Goal: Book appointment/travel/reservation

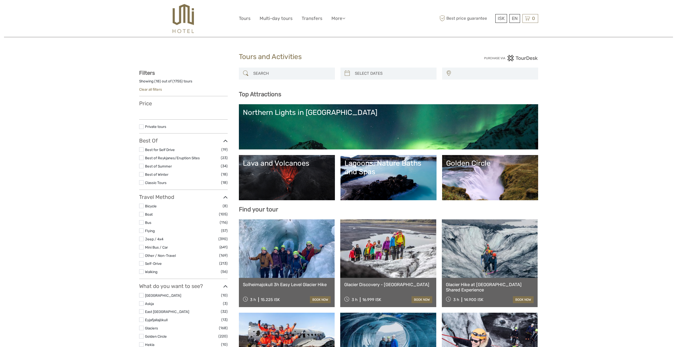
select select
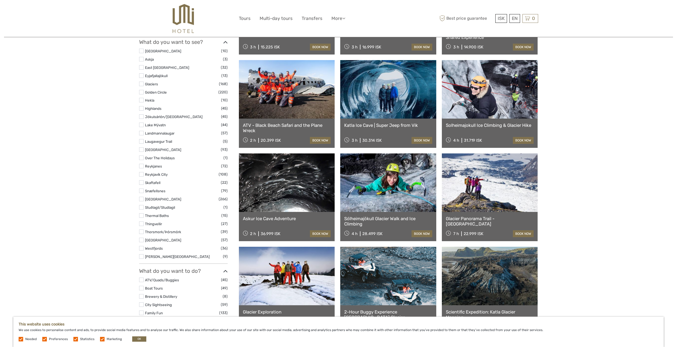
scroll to position [133, 0]
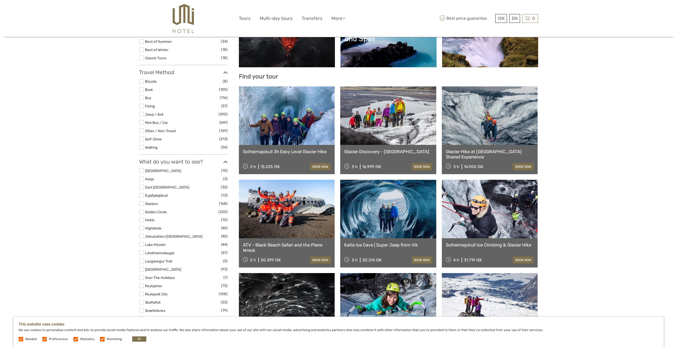
click at [284, 216] on link at bounding box center [287, 209] width 96 height 59
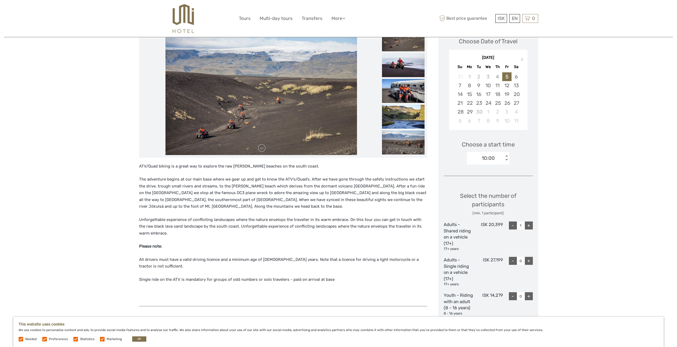
scroll to position [80, 0]
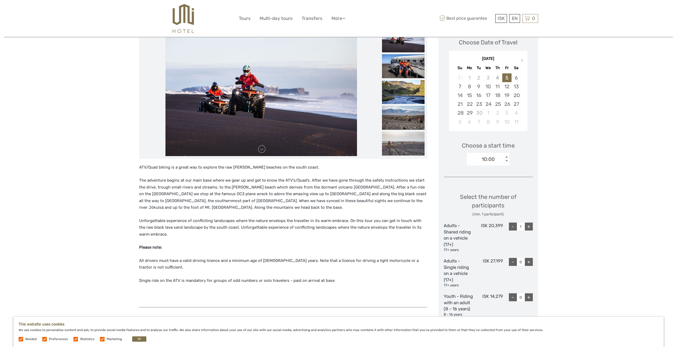
click at [93, 173] on div "Region / Starts from: South Travel method: Self-Drive 2 hours Verified Operator…" at bounding box center [338, 307] width 669 height 774
